Goal: Task Accomplishment & Management: Use online tool/utility

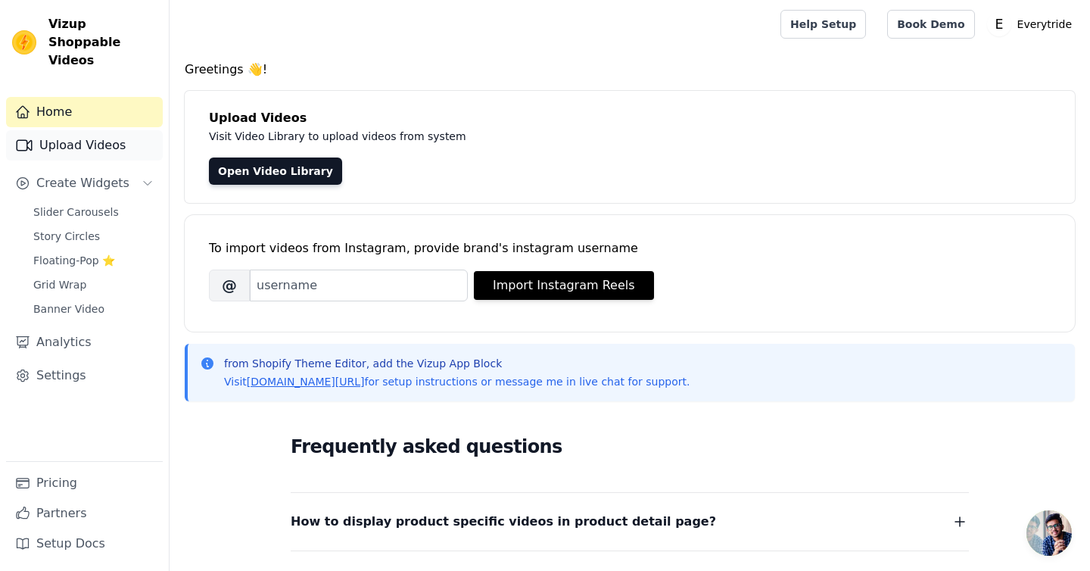
click at [103, 134] on link "Upload Videos" at bounding box center [84, 145] width 157 height 30
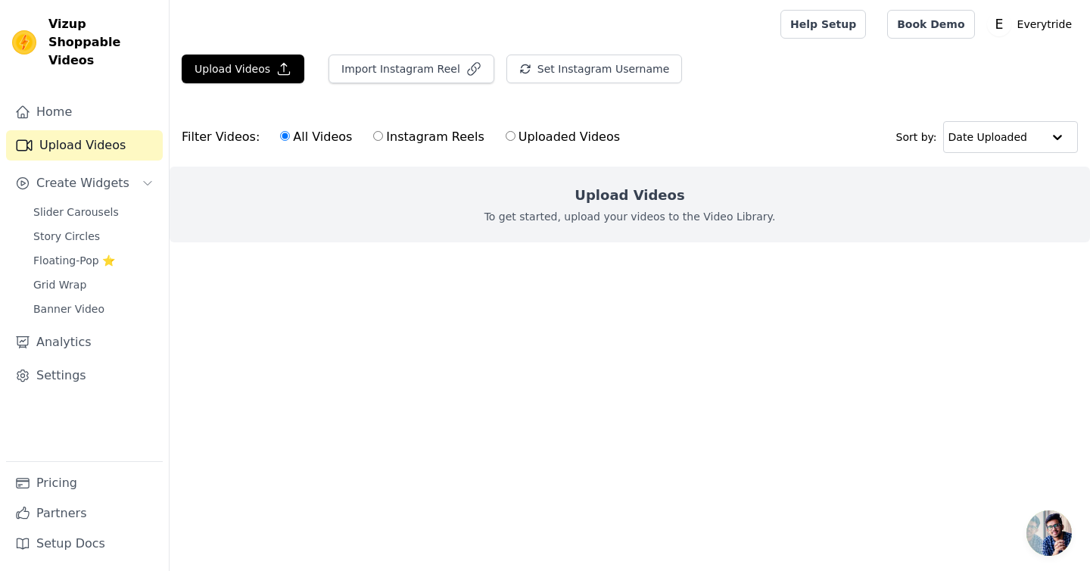
click at [649, 210] on p "To get started, upload your videos to the Video Library." at bounding box center [629, 216] width 291 height 15
click at [249, 76] on button "Upload Videos" at bounding box center [243, 68] width 123 height 29
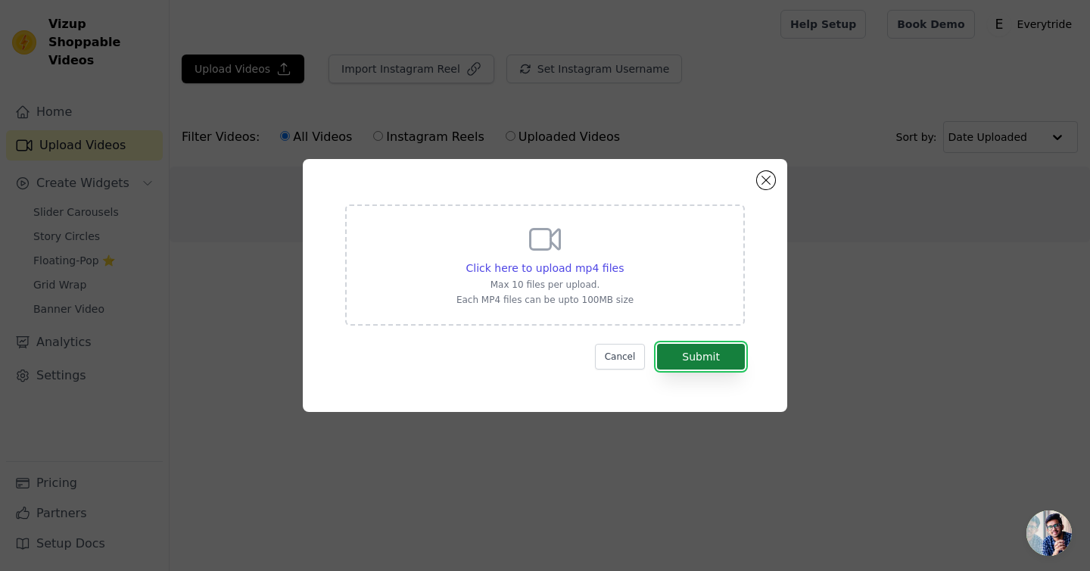
click at [690, 350] on button "Submit" at bounding box center [701, 357] width 88 height 26
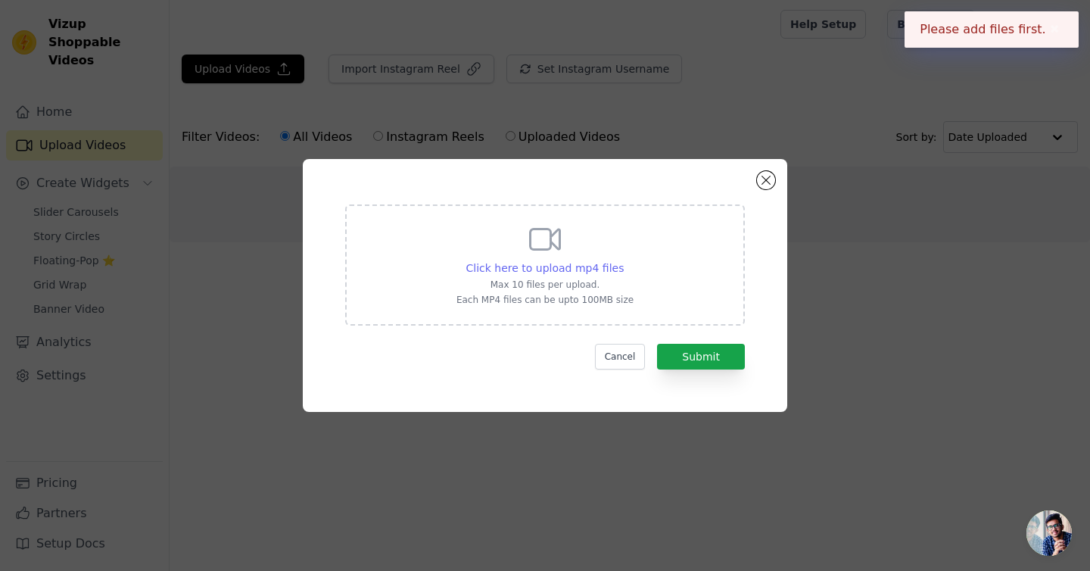
click at [542, 272] on span "Click here to upload mp4 files" at bounding box center [545, 268] width 158 height 12
click at [623, 260] on input "Click here to upload mp4 files Max 10 files per upload. Each MP4 files can be u…" at bounding box center [623, 260] width 1 height 1
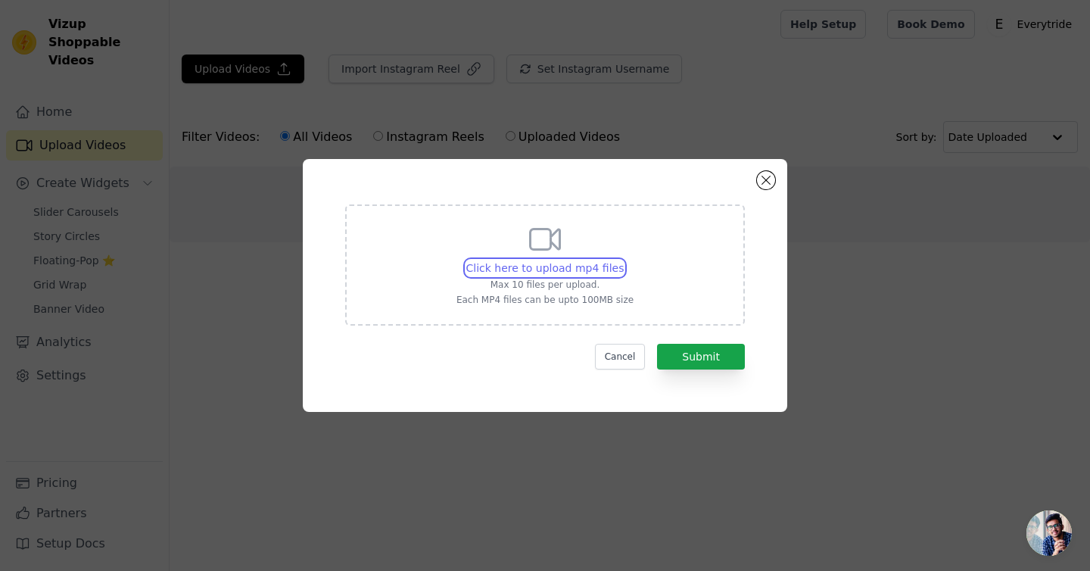
type input "C:\fakepath\SnapInsta.to_AQN-zo3esIqKjVlU2VUu1vWMwrCFNXaqPyof5al-sUgzI44SCMCtiz…"
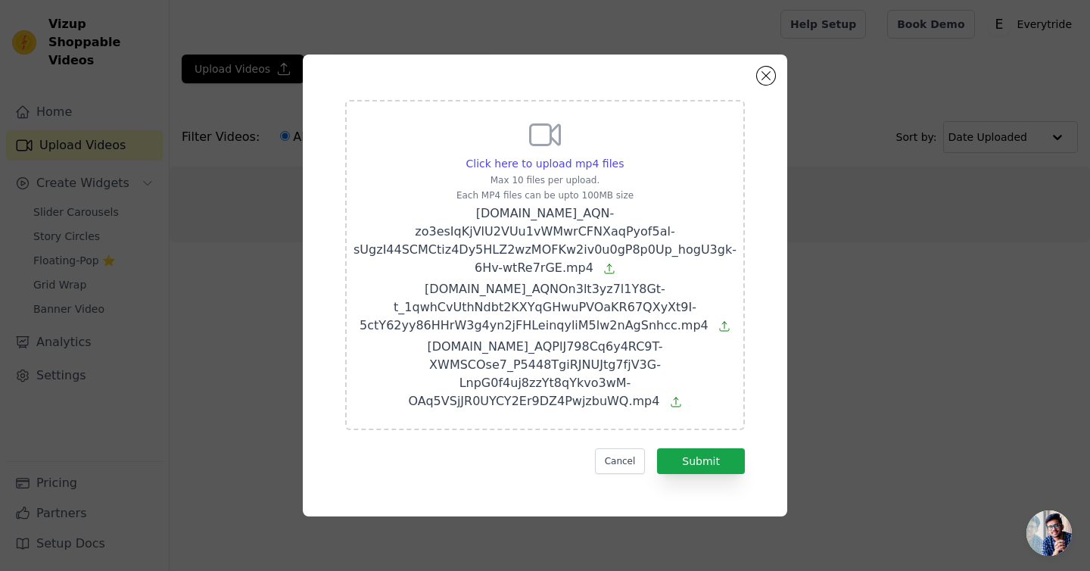
click at [705, 467] on div "Click here to upload mp4 files Max 10 files per upload. Each MP4 files can be u…" at bounding box center [545, 285] width 430 height 407
click at [703, 454] on button "Submit" at bounding box center [701, 461] width 88 height 26
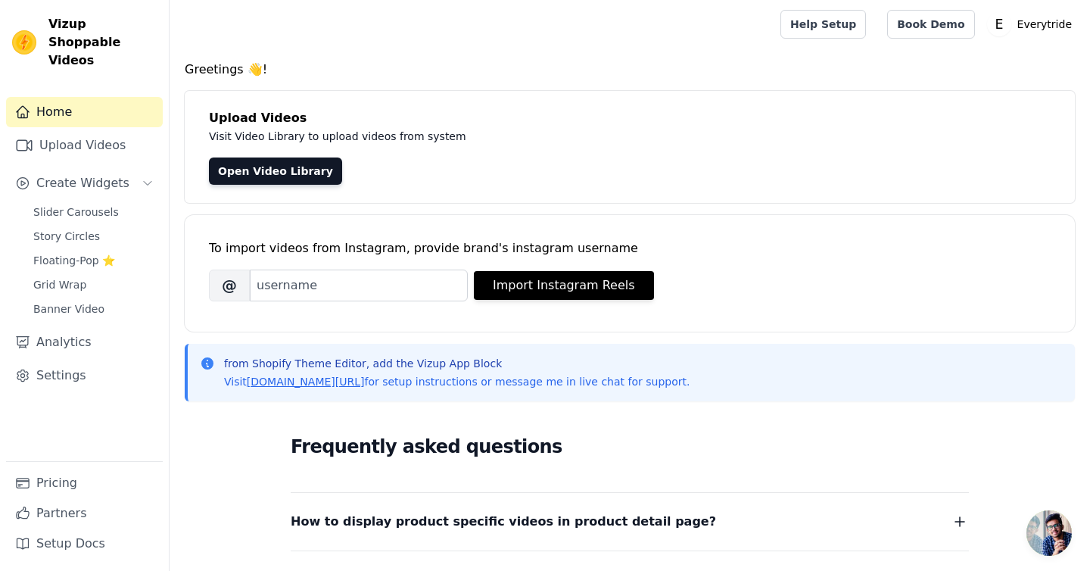
click at [523, 96] on div "Upload Videos Visit Video Library to upload videos from system Open Video Libra…" at bounding box center [630, 147] width 890 height 112
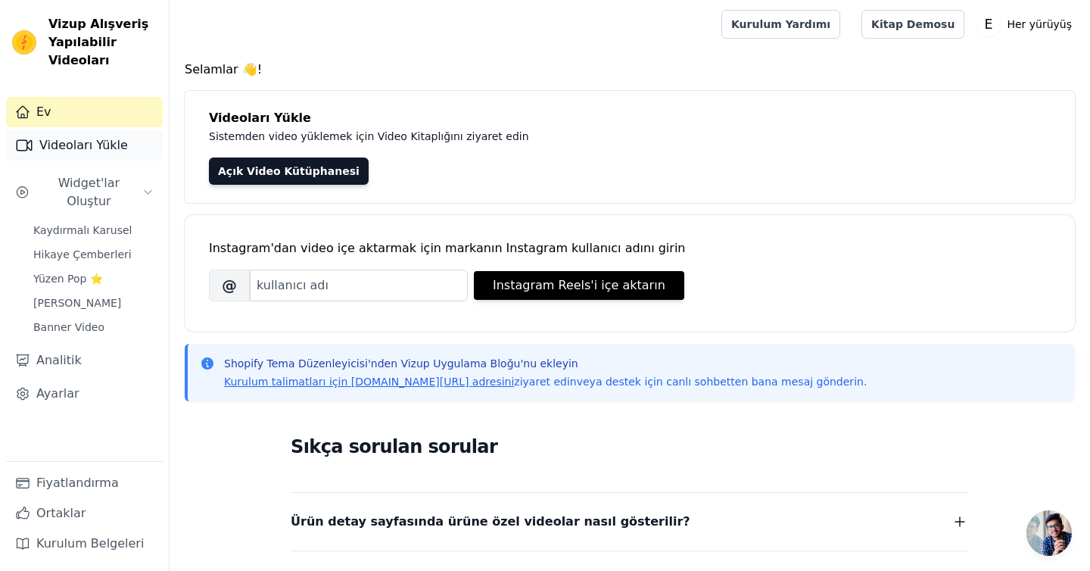
click at [66, 122] on link "Ev" at bounding box center [84, 112] width 157 height 30
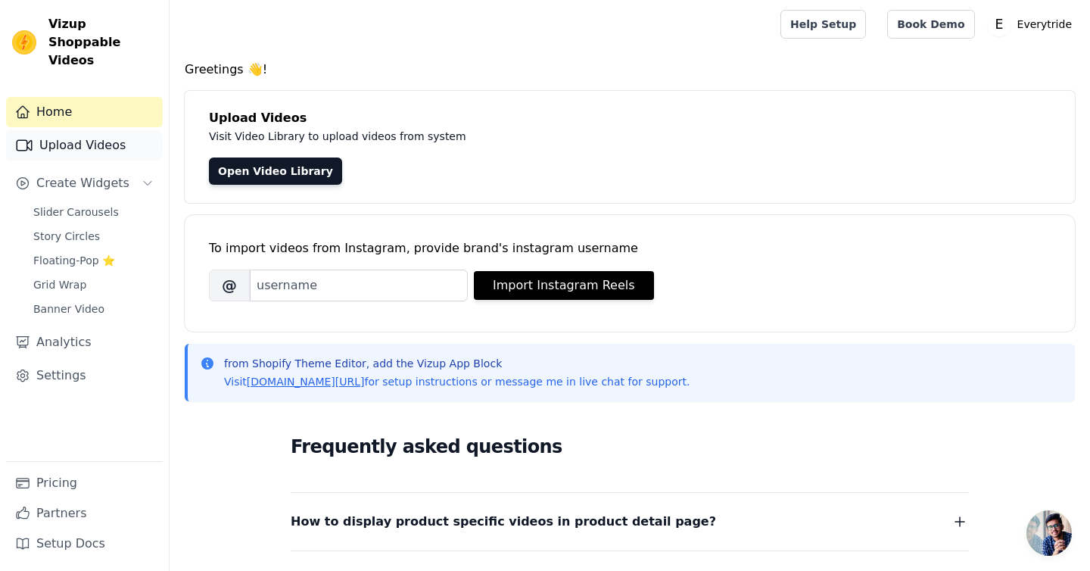
click at [56, 130] on link "Upload Videos" at bounding box center [84, 145] width 157 height 30
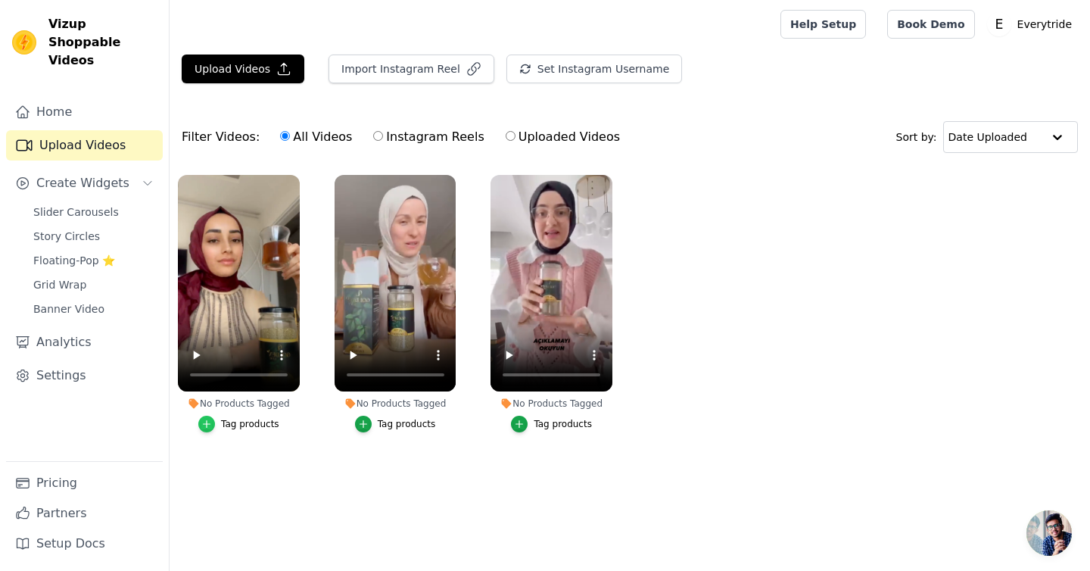
click at [210, 419] on icon "button" at bounding box center [206, 423] width 11 height 11
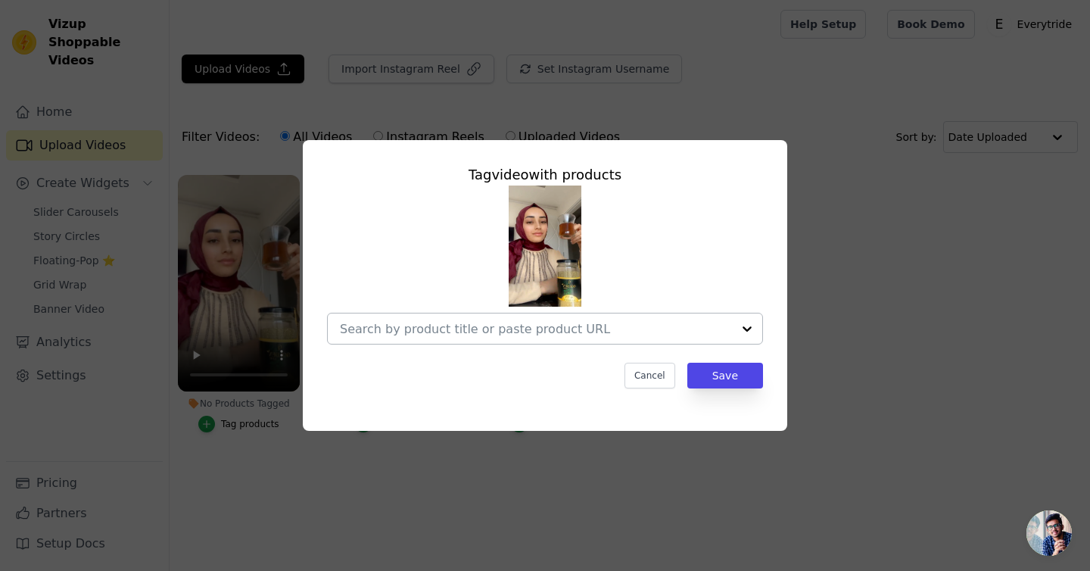
click at [446, 335] on input "No Products Tagged Tag video with products Cancel Save Tag products" at bounding box center [536, 329] width 392 height 14
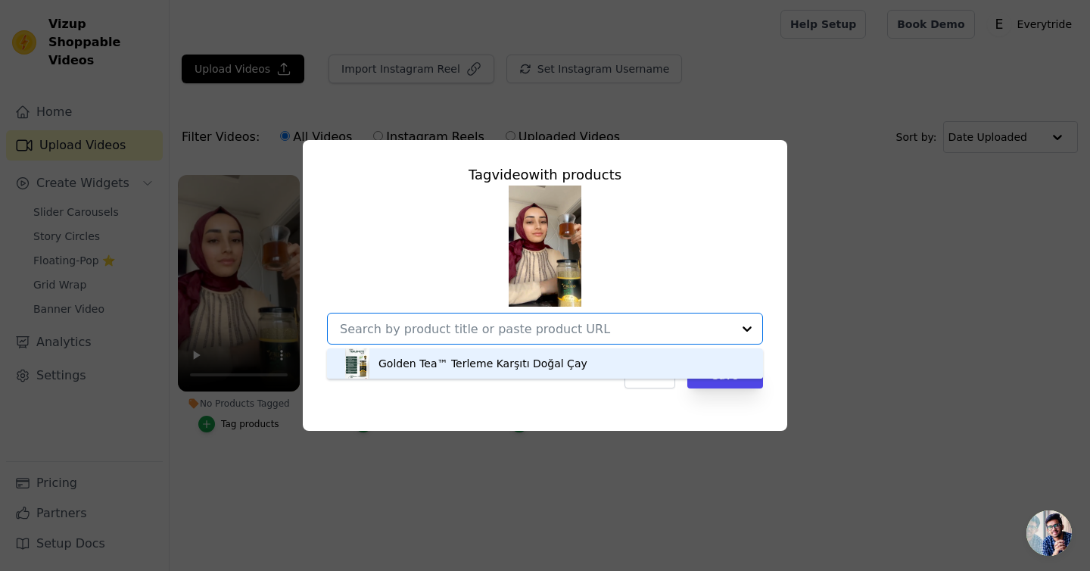
click at [445, 356] on div "Golden Tea™ Terleme Karşıtı Doğal Çay" at bounding box center [482, 363] width 209 height 15
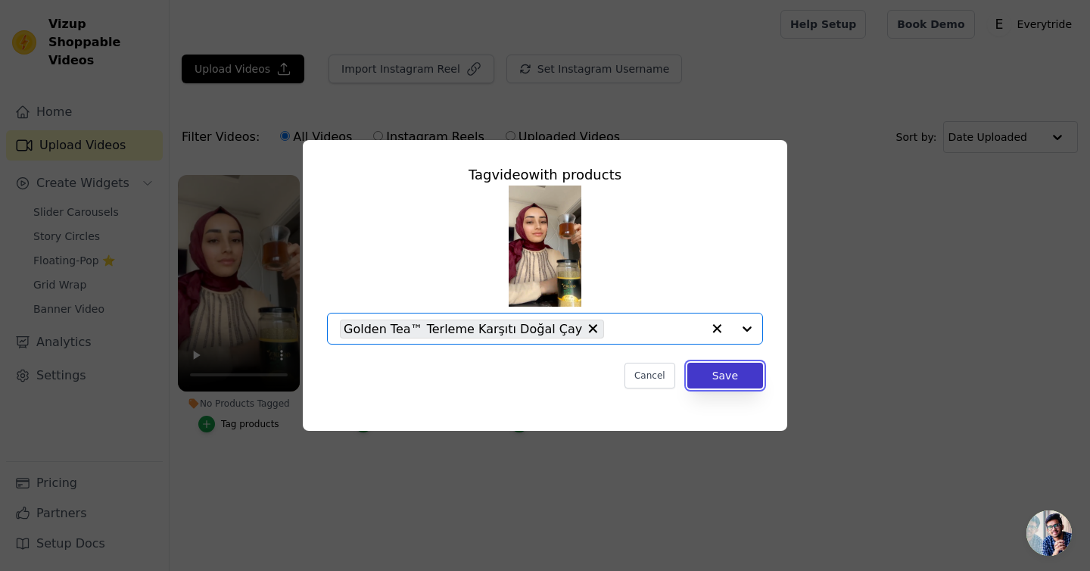
click at [698, 381] on button "Save" at bounding box center [725, 375] width 76 height 26
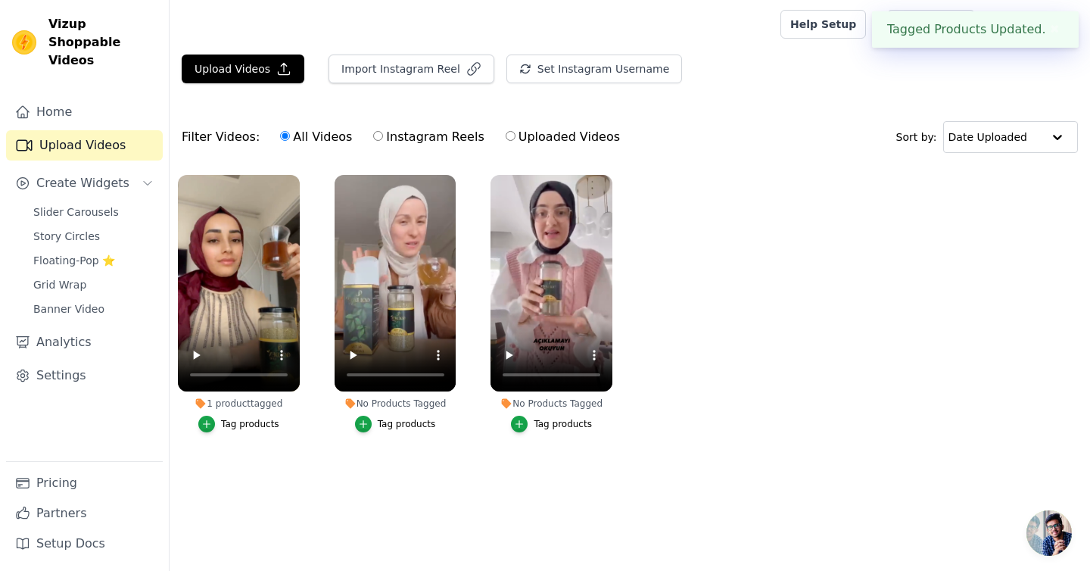
click at [379, 425] on div "Tag products" at bounding box center [407, 424] width 58 height 12
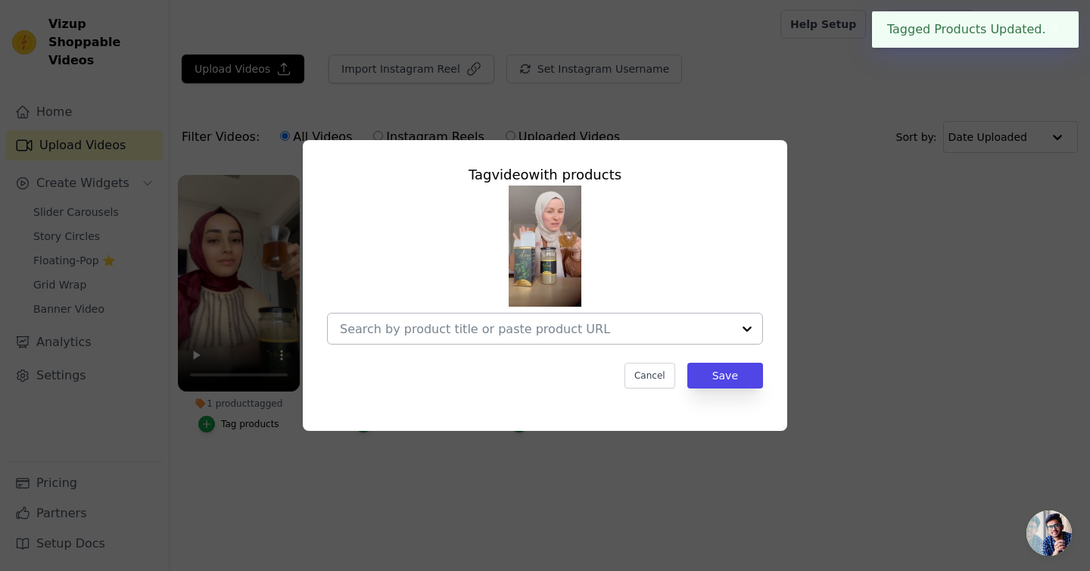
click at [524, 328] on input "No Products Tagged Tag video with products Cancel Save Tag products" at bounding box center [536, 329] width 392 height 14
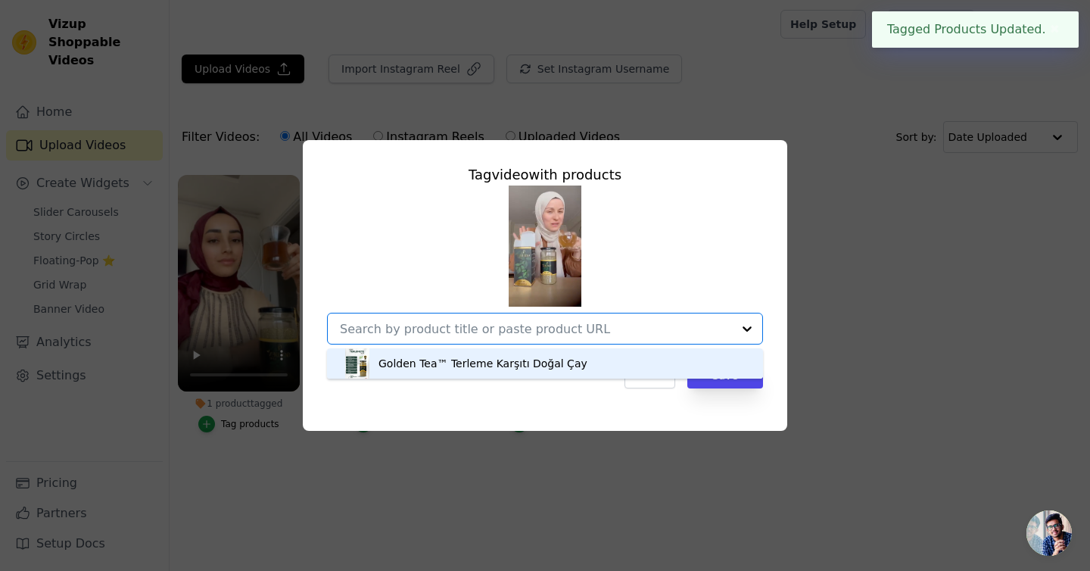
click at [519, 356] on div "Golden Tea™ Terleme Karşıtı Doğal Çay" at bounding box center [482, 363] width 209 height 15
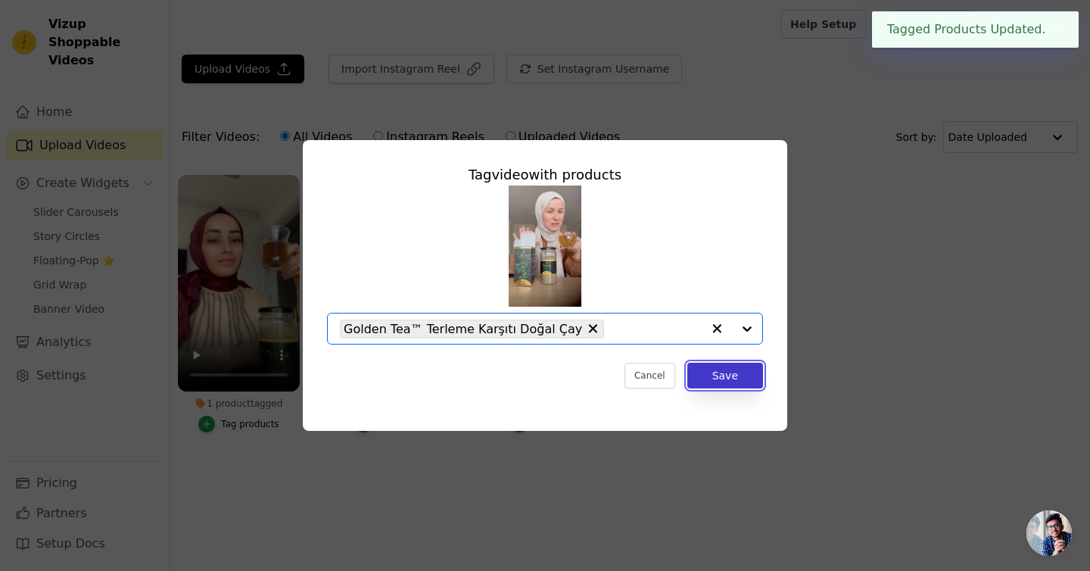
click at [730, 376] on button "Save" at bounding box center [725, 375] width 76 height 26
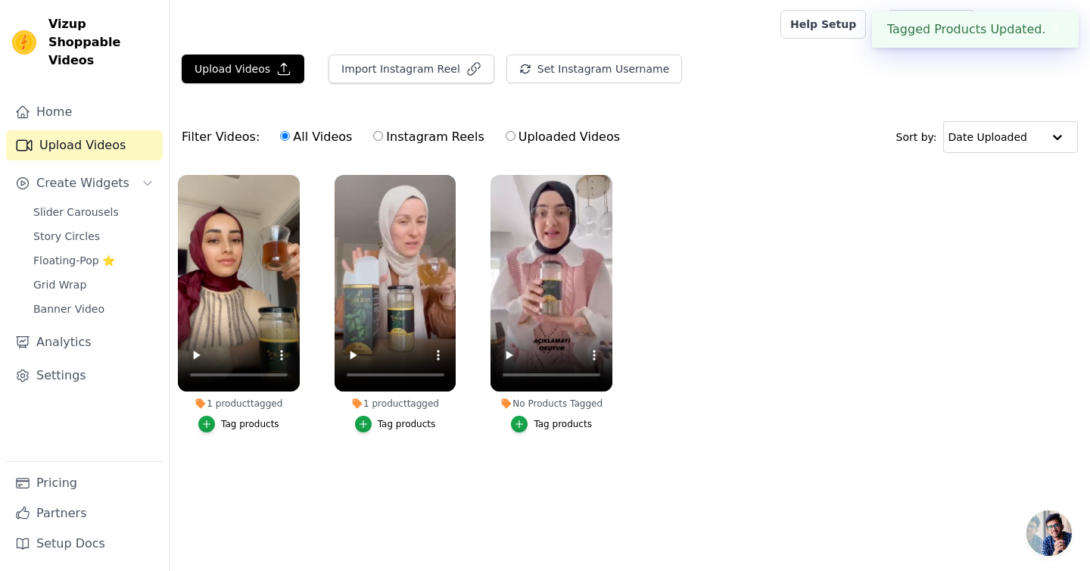
click at [536, 420] on div "Tag products" at bounding box center [563, 424] width 58 height 12
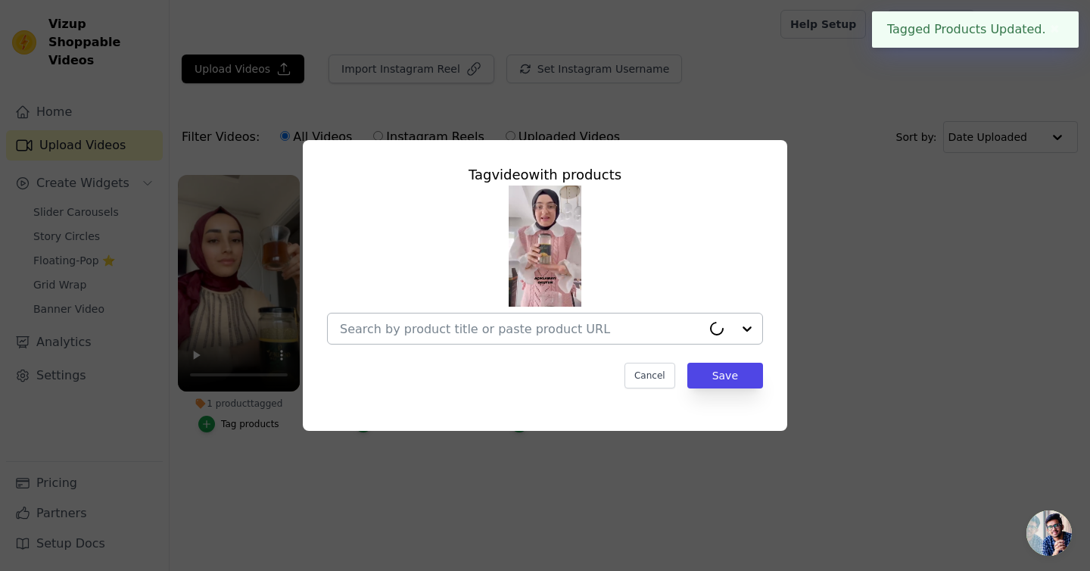
click at [522, 336] on div at bounding box center [521, 328] width 362 height 30
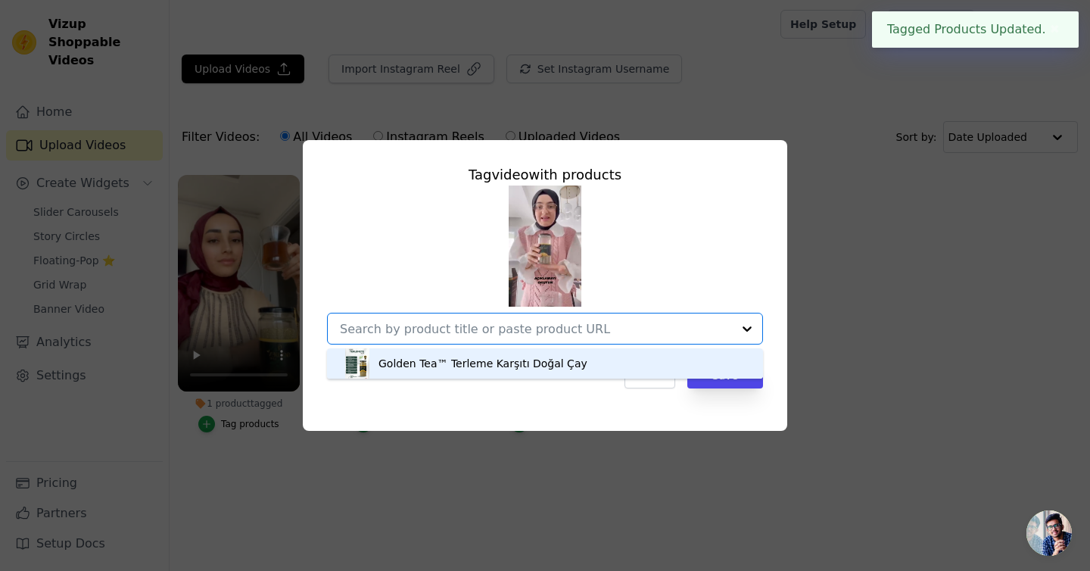
click at [520, 362] on div "Golden Tea™ Terleme Karşıtı Doğal Çay" at bounding box center [482, 363] width 209 height 15
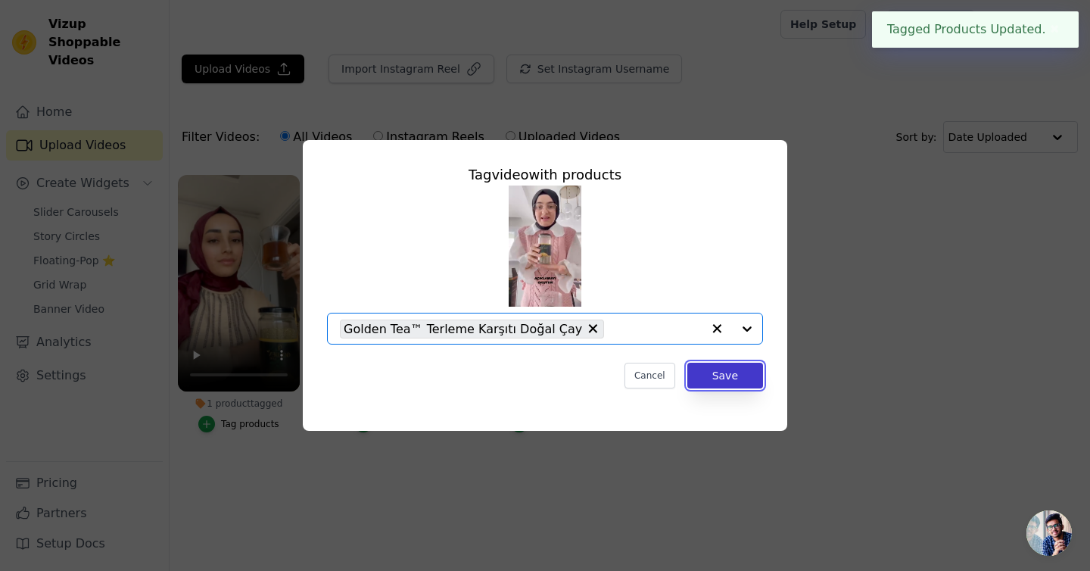
click at [698, 374] on button "Save" at bounding box center [725, 375] width 76 height 26
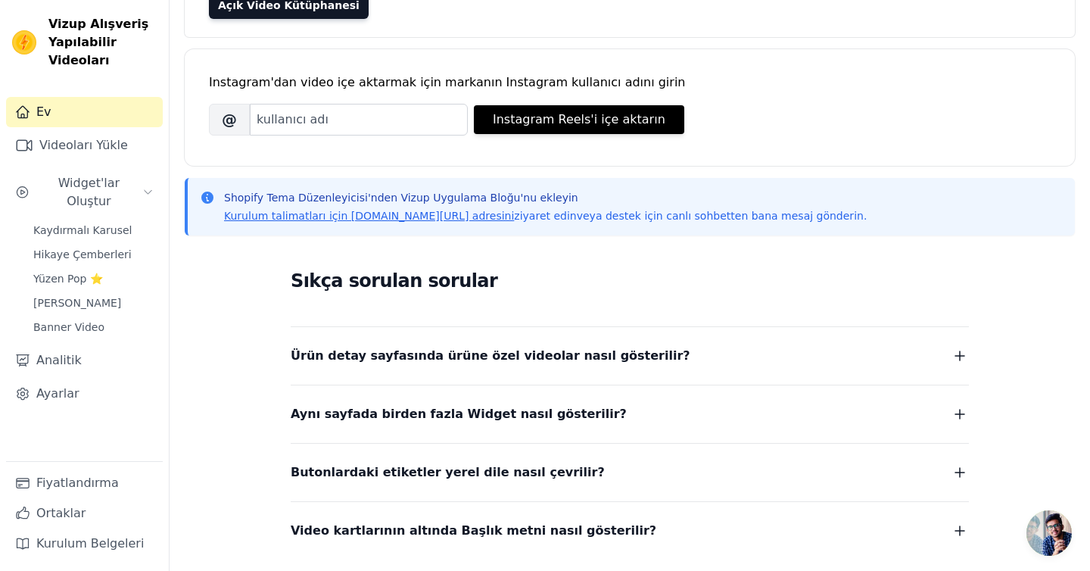
scroll to position [169, 0]
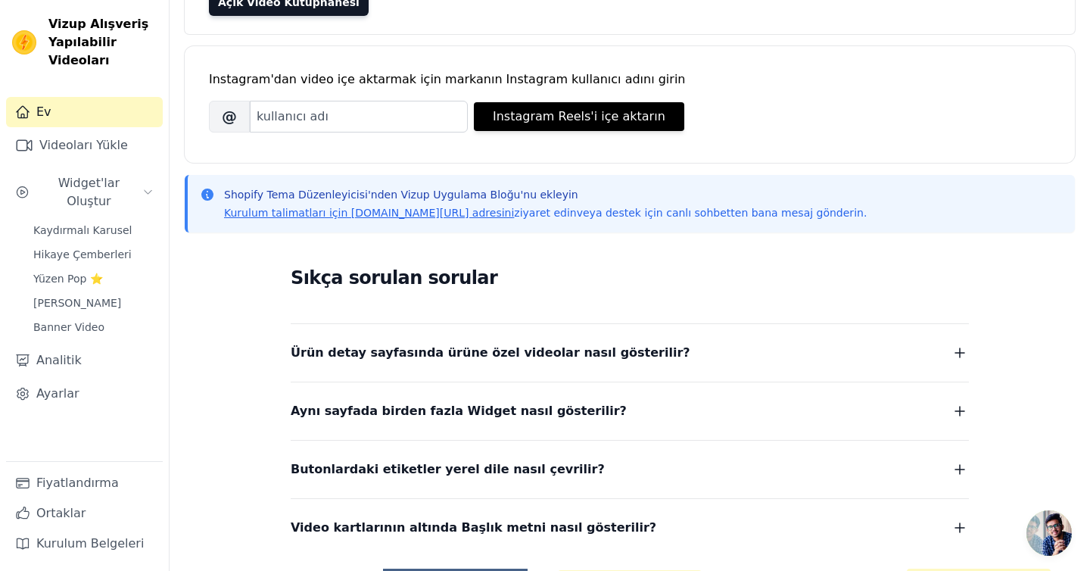
click at [457, 345] on font "Ürün detay sayfasında ürüne özel videolar nasıl gösterilir?" at bounding box center [491, 352] width 400 height 14
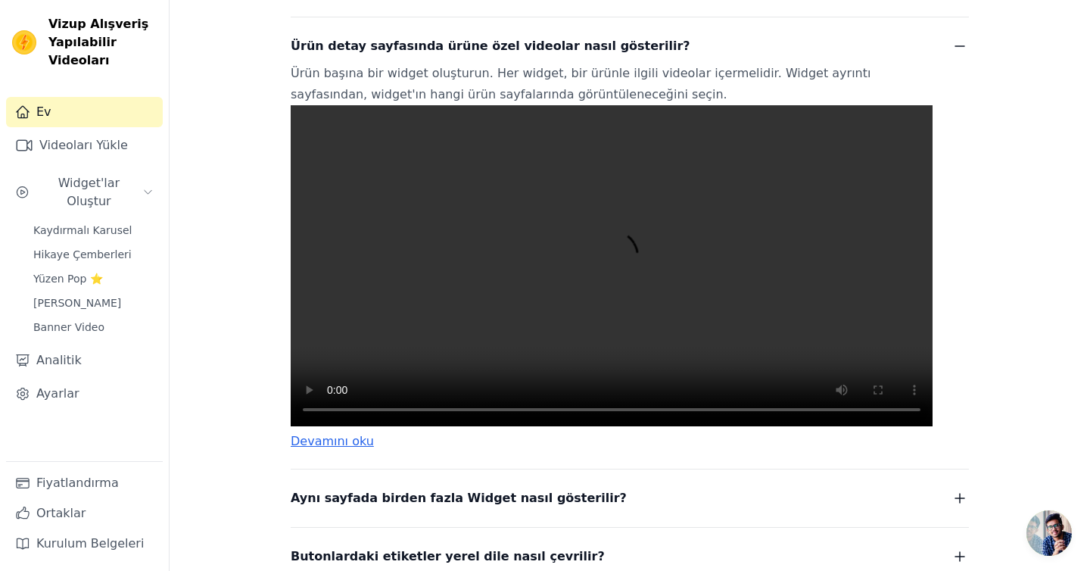
scroll to position [476, 0]
click at [79, 220] on link "Kaydırmalı Karusel" at bounding box center [93, 229] width 138 height 21
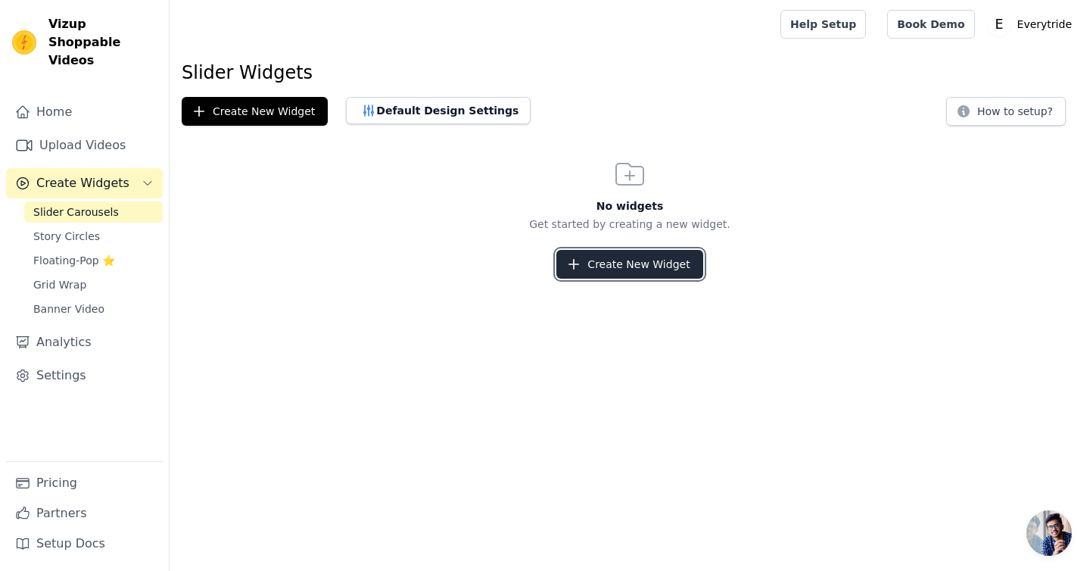
click at [613, 262] on button "Create New Widget" at bounding box center [629, 264] width 146 height 29
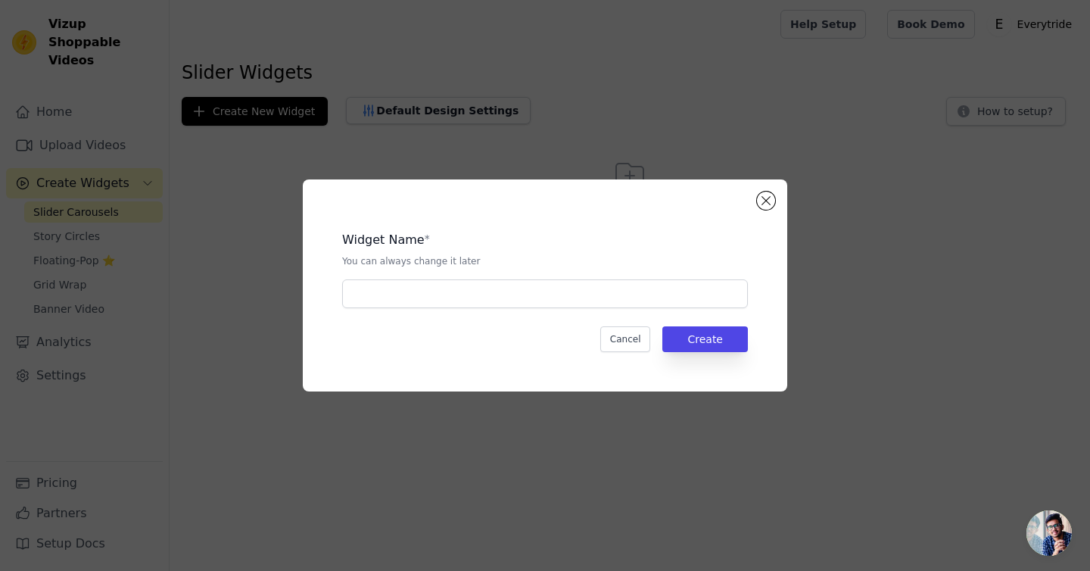
click at [483, 309] on div "Widget Name * You can always change it later Cancel Create" at bounding box center [545, 285] width 436 height 163
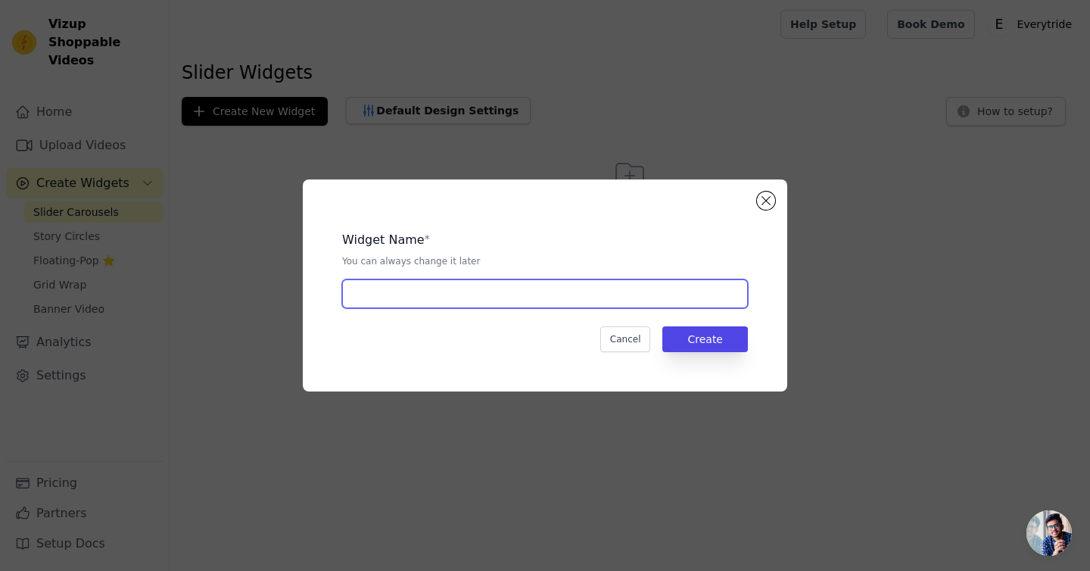
click at [476, 296] on input "text" at bounding box center [545, 293] width 406 height 29
type input "1"
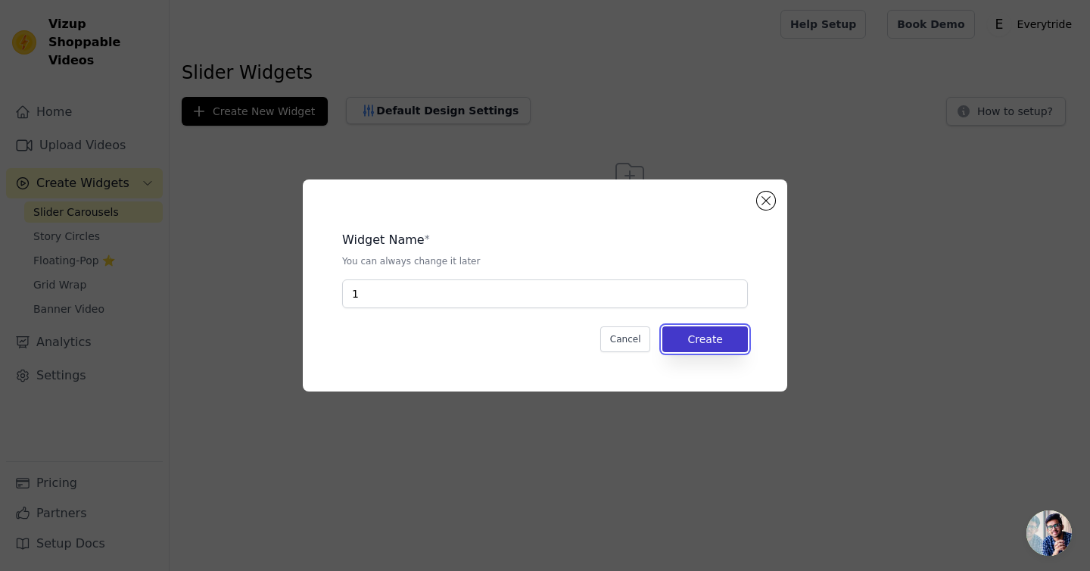
click at [695, 332] on button "Create" at bounding box center [705, 339] width 86 height 26
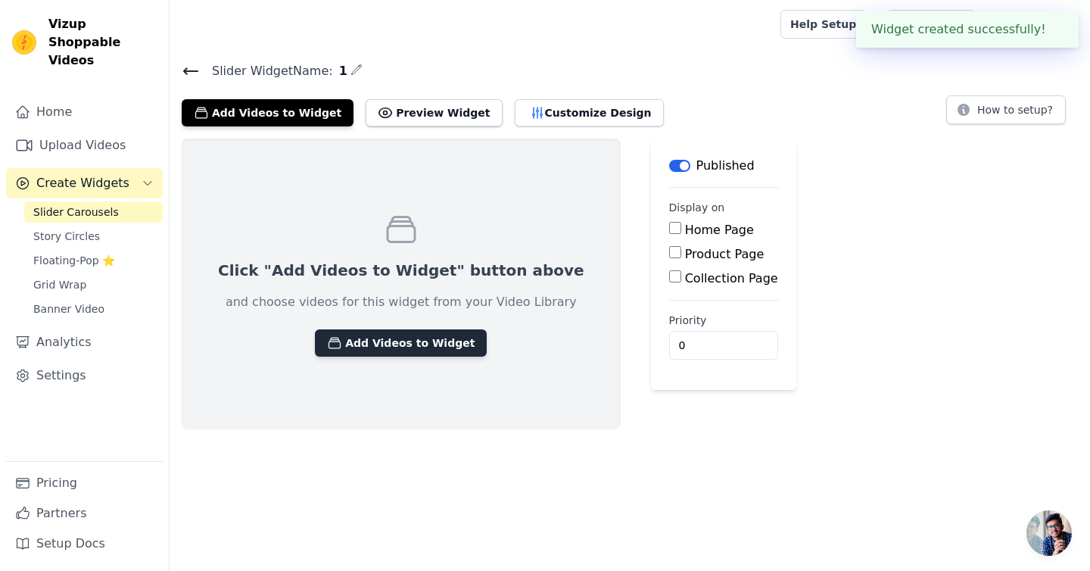
click at [385, 336] on button "Add Videos to Widget" at bounding box center [401, 342] width 172 height 27
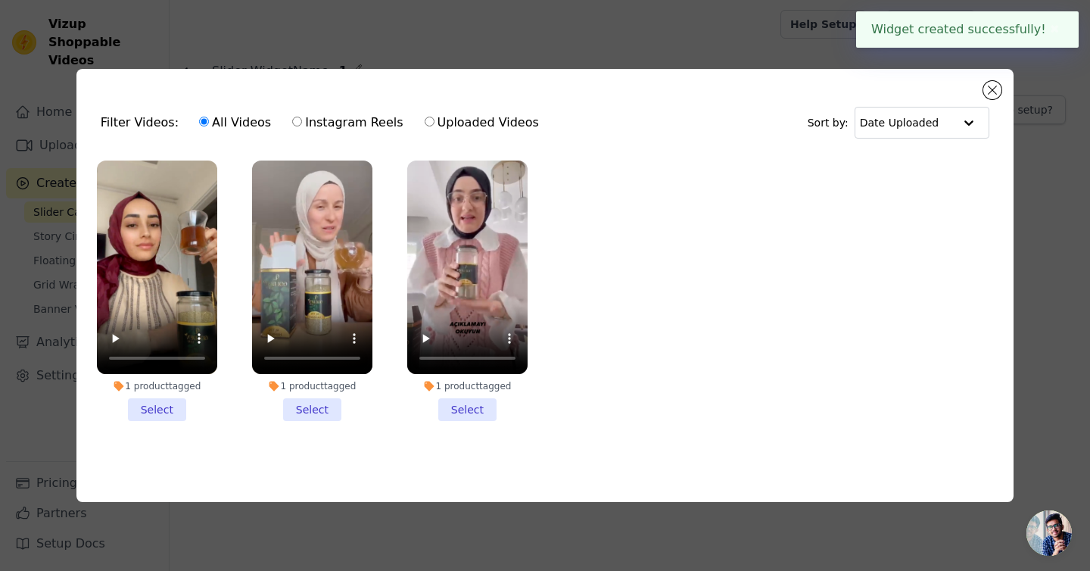
click at [155, 401] on li "1 product tagged Select" at bounding box center [157, 290] width 120 height 261
click at [0, 0] on input "1 product tagged Select" at bounding box center [0, 0] width 0 height 0
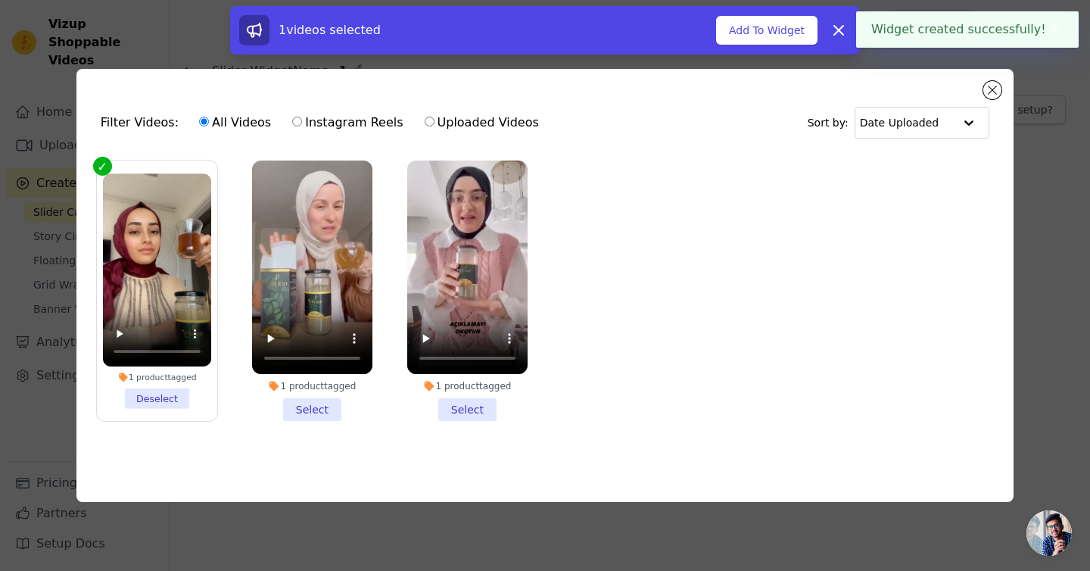
click at [296, 401] on li "1 product tagged Select" at bounding box center [312, 290] width 120 height 261
click at [0, 0] on input "1 product tagged Select" at bounding box center [0, 0] width 0 height 0
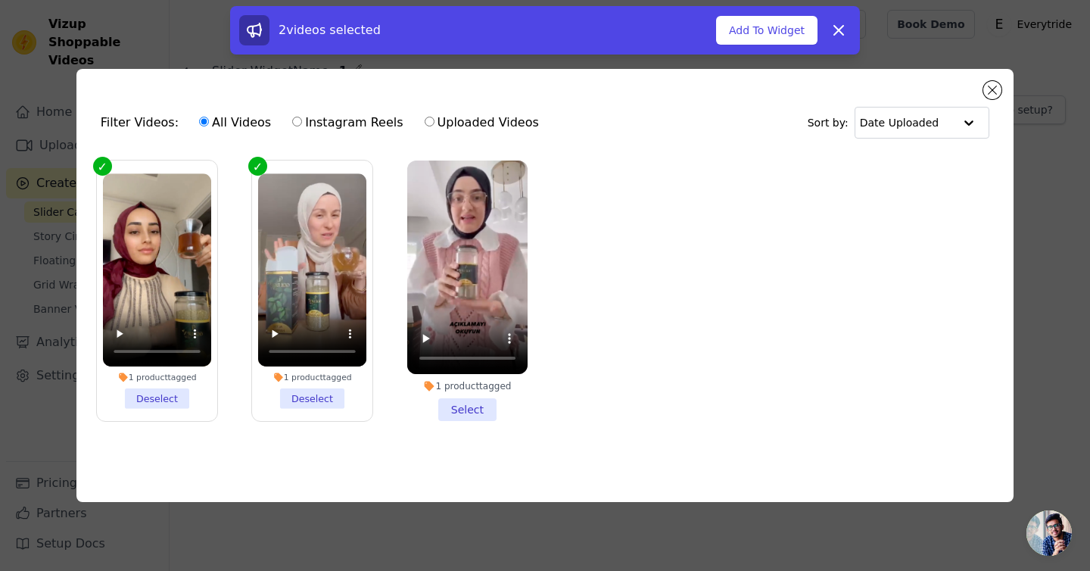
click at [468, 408] on li "1 product tagged Select" at bounding box center [467, 290] width 120 height 261
click at [0, 0] on input "1 product tagged Select" at bounding box center [0, 0] width 0 height 0
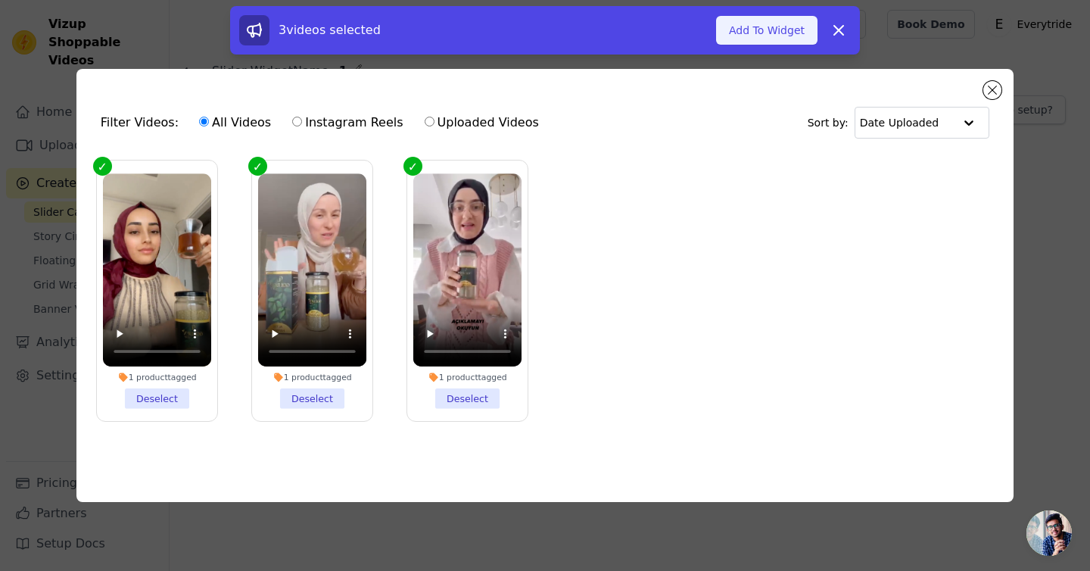
click at [779, 19] on button "Add To Widget" at bounding box center [766, 30] width 101 height 29
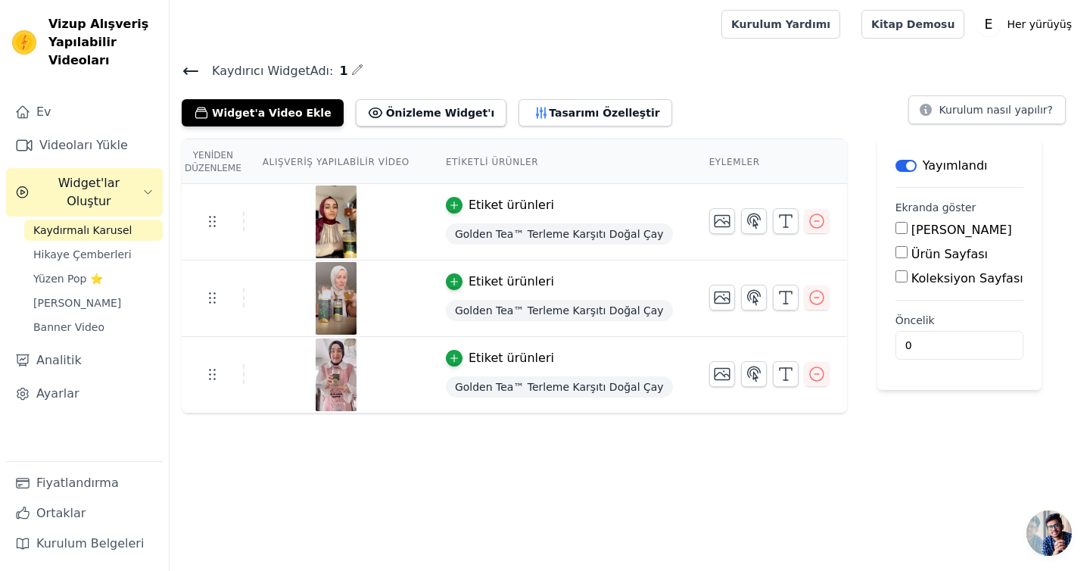
click at [895, 250] on input "Ürün Sayfası" at bounding box center [901, 252] width 12 height 12
checkbox input "true"
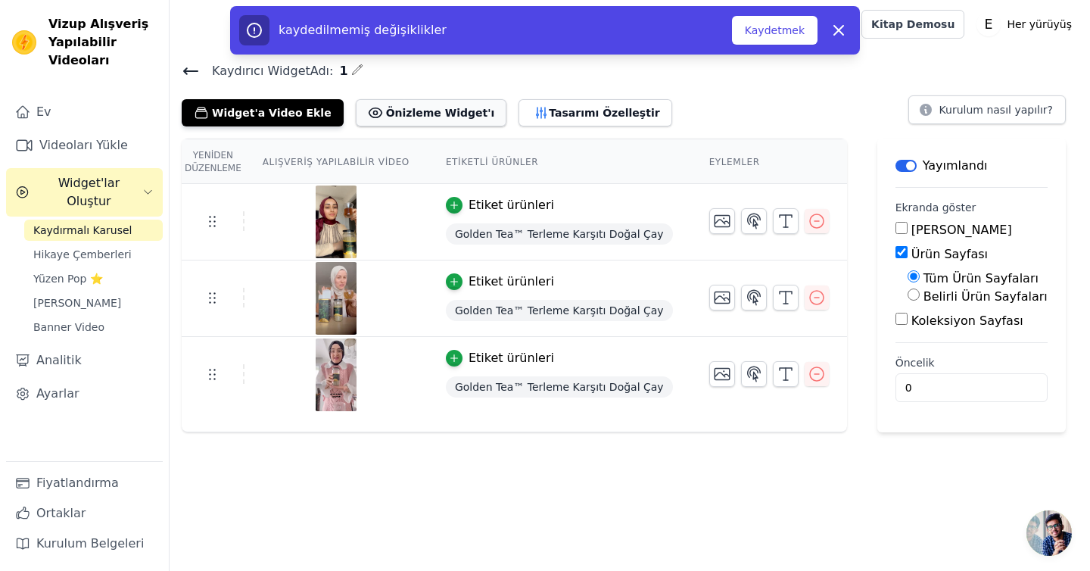
click at [416, 112] on font "Önizleme Widget'ı" at bounding box center [440, 113] width 109 height 12
click at [386, 107] on font "Önizleme Widget'ı" at bounding box center [440, 113] width 109 height 12
click at [534, 116] on icon "button" at bounding box center [541, 112] width 15 height 15
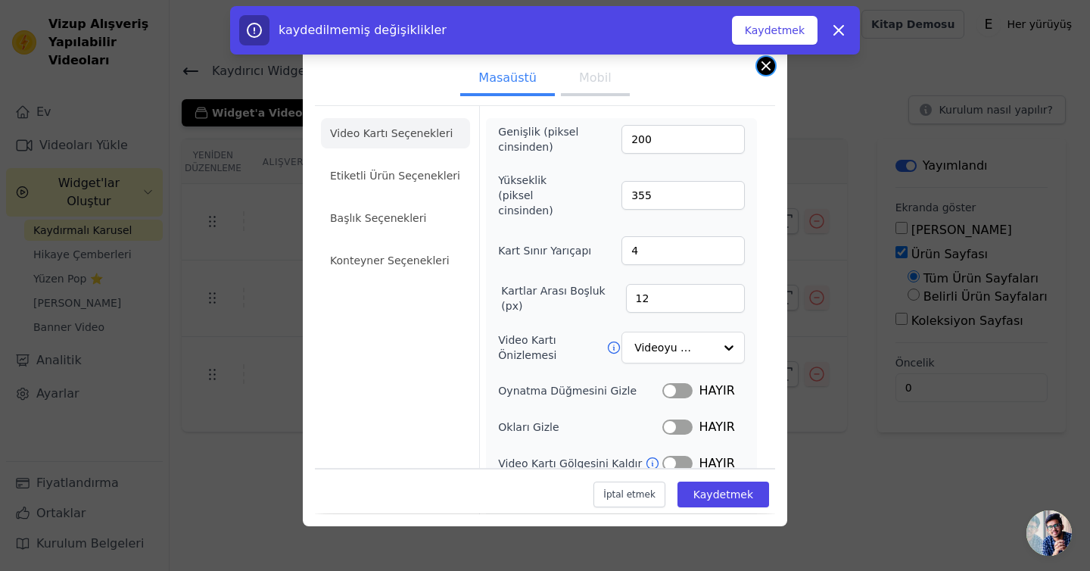
click at [759, 67] on button "Modal'ı kapat" at bounding box center [766, 66] width 18 height 18
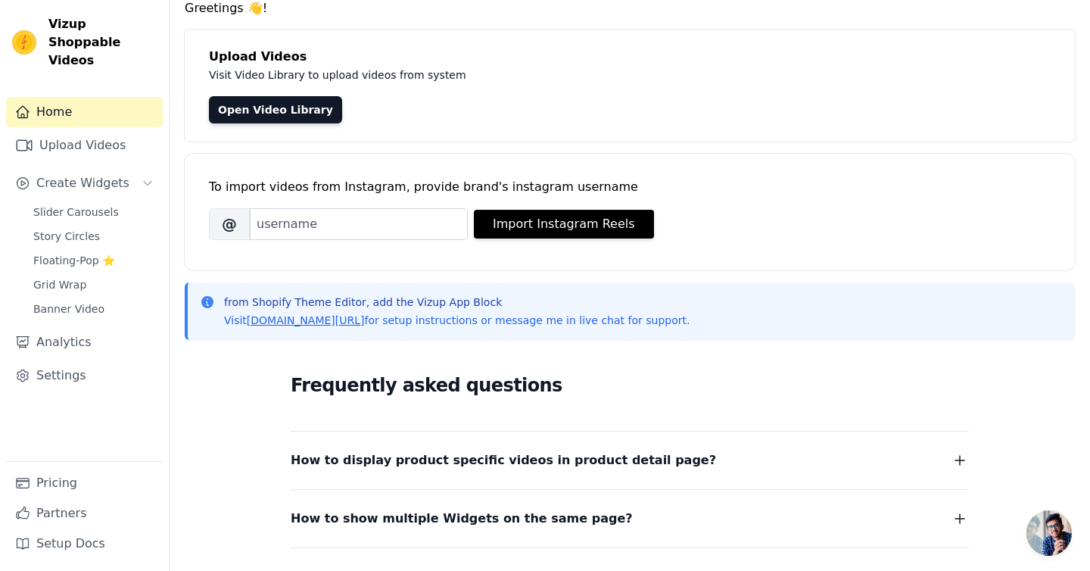
scroll to position [62, 0]
click at [81, 204] on span "Slider Carousels" at bounding box center [76, 211] width 86 height 15
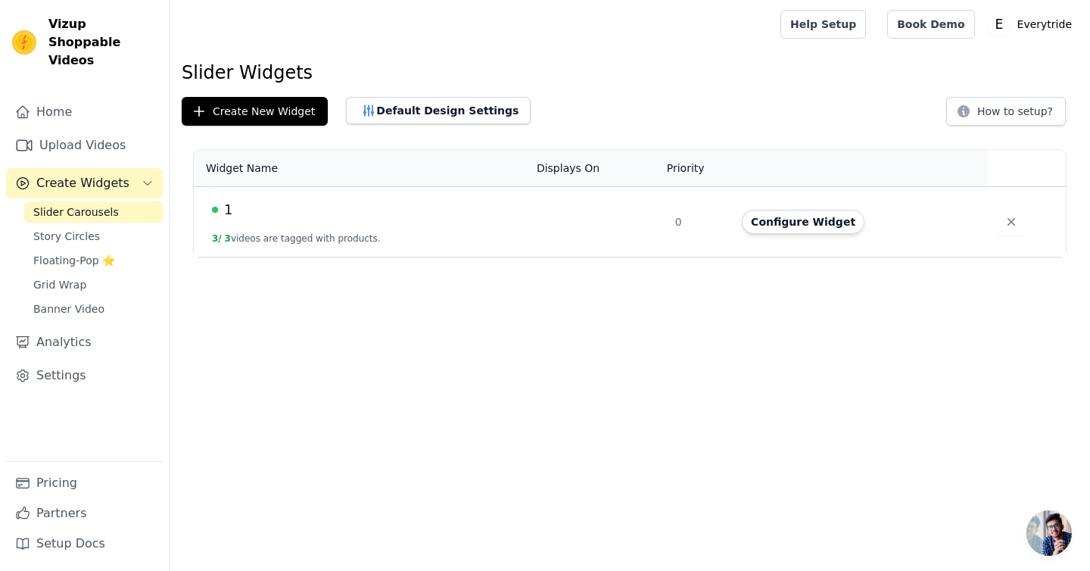
click at [659, 235] on td at bounding box center [596, 222] width 138 height 70
click at [772, 223] on button "Configure Widget" at bounding box center [803, 222] width 123 height 24
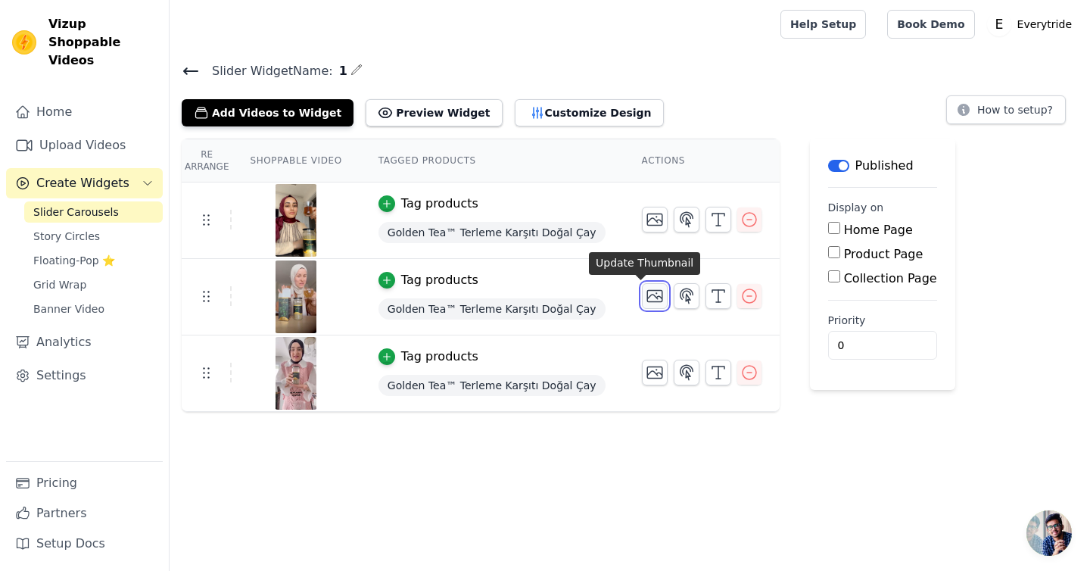
click at [646, 291] on icon "button" at bounding box center [655, 296] width 18 height 18
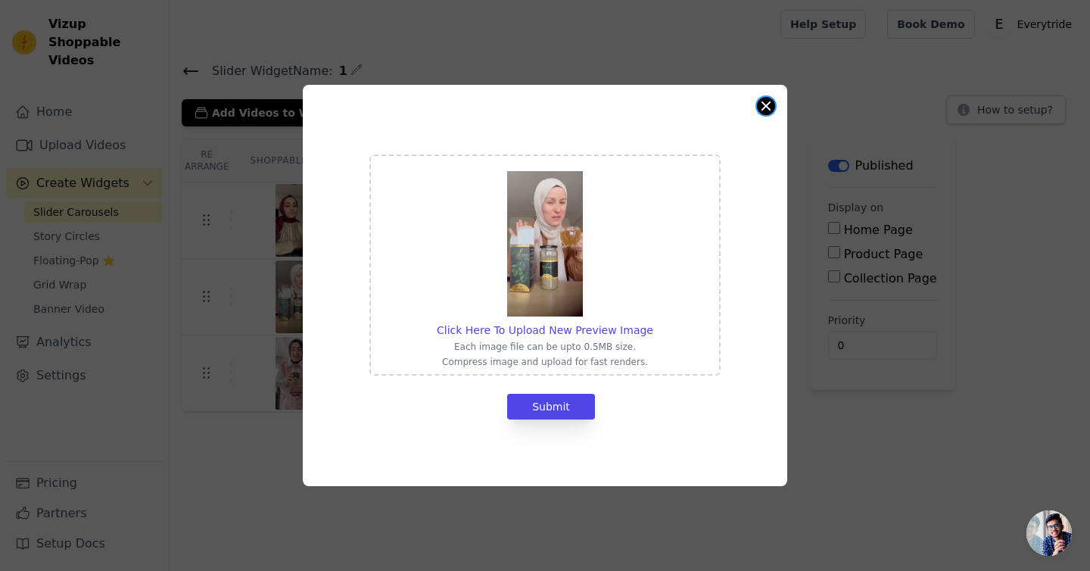
click at [763, 101] on button "Close modal" at bounding box center [766, 106] width 18 height 18
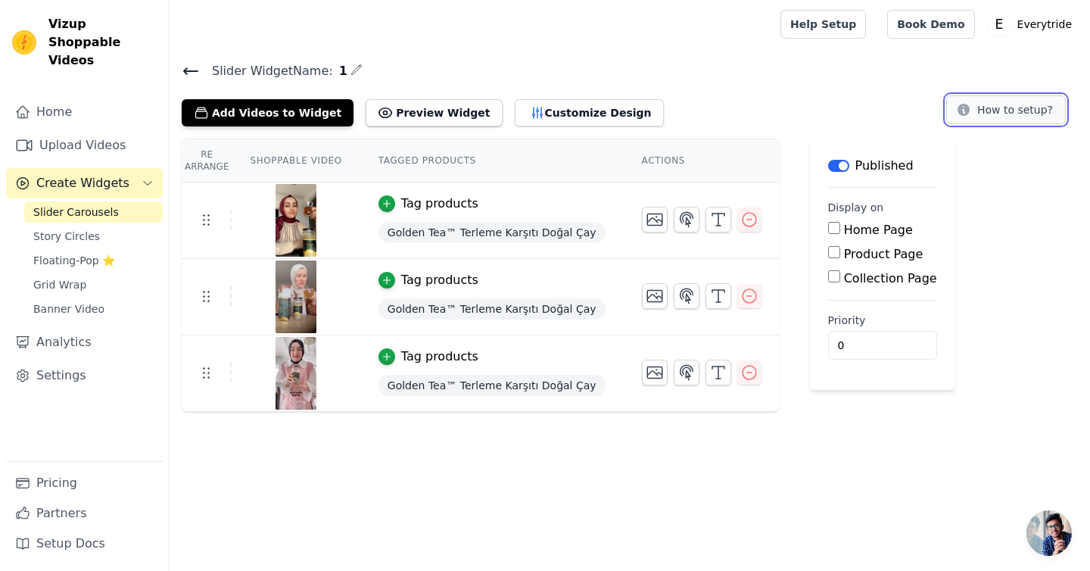
click at [963, 122] on button "How to setup?" at bounding box center [1006, 109] width 120 height 29
click at [828, 257] on input "Product Page" at bounding box center [834, 252] width 12 height 12
checkbox input "true"
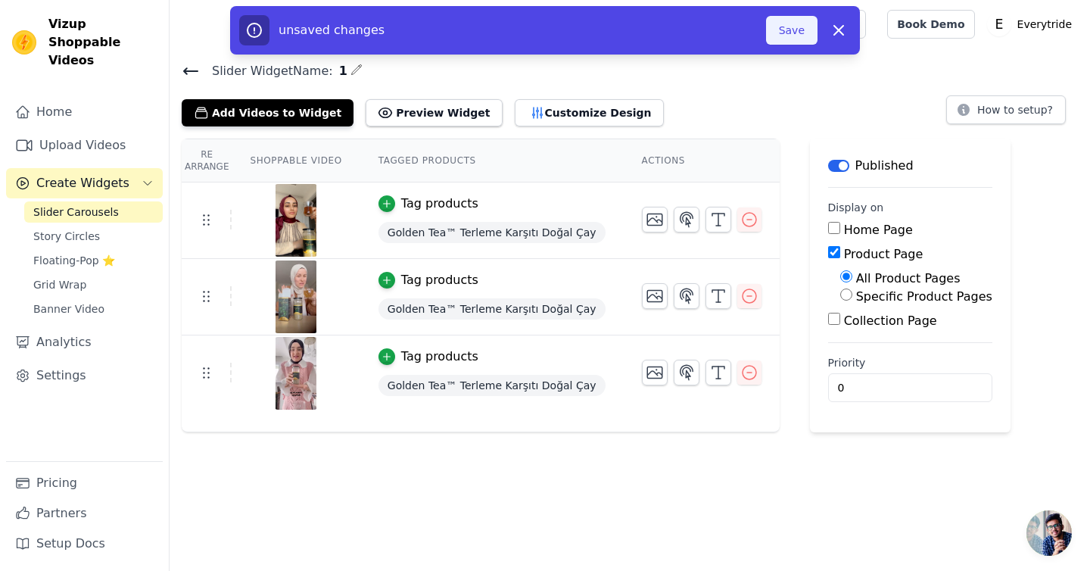
click at [786, 39] on button "Save" at bounding box center [791, 30] width 51 height 29
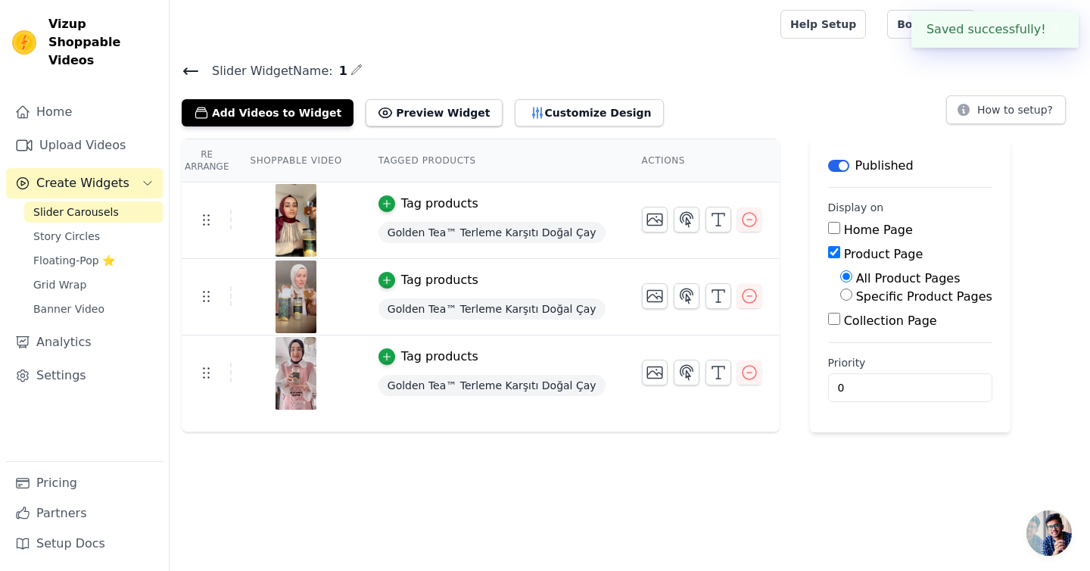
click at [787, 22] on div "Help Setup Book Demo Open user menu E Everytride Settings Help Docs Sign out" at bounding box center [630, 24] width 920 height 48
